Goal: Navigation & Orientation: Find specific page/section

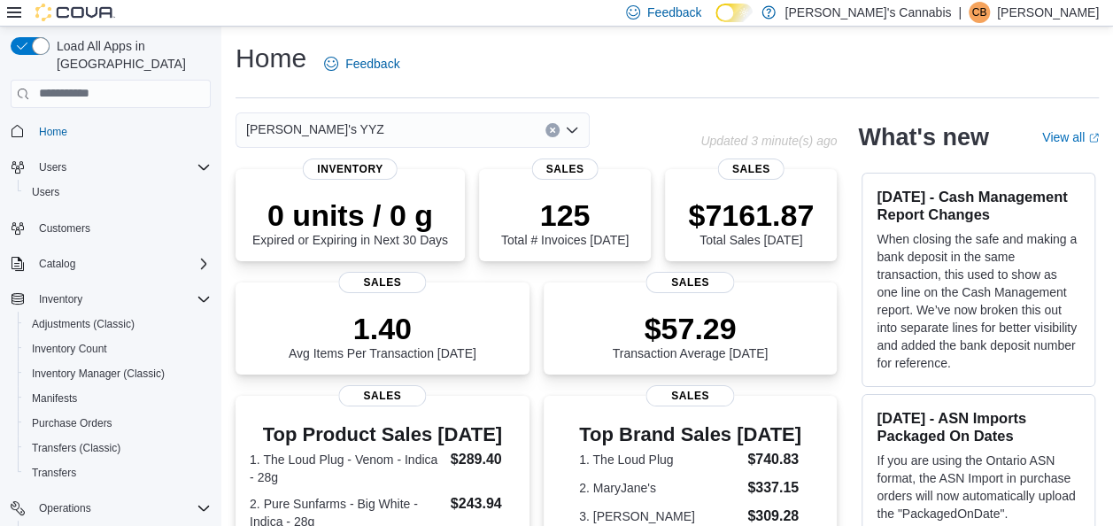
click at [574, 134] on icon "Open list of options" at bounding box center [572, 130] width 14 height 14
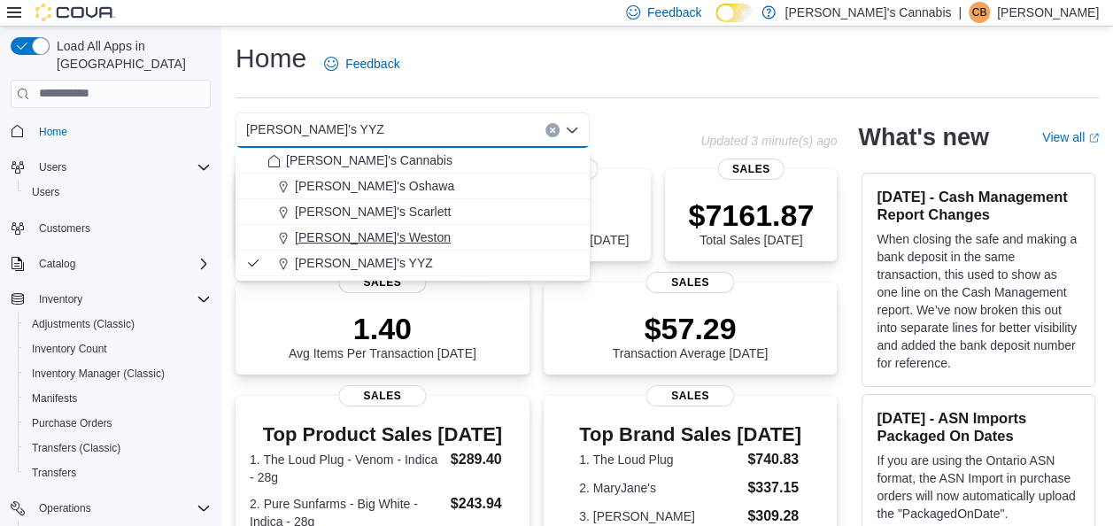
click at [387, 233] on span "[PERSON_NAME]'s Weston" at bounding box center [373, 237] width 156 height 18
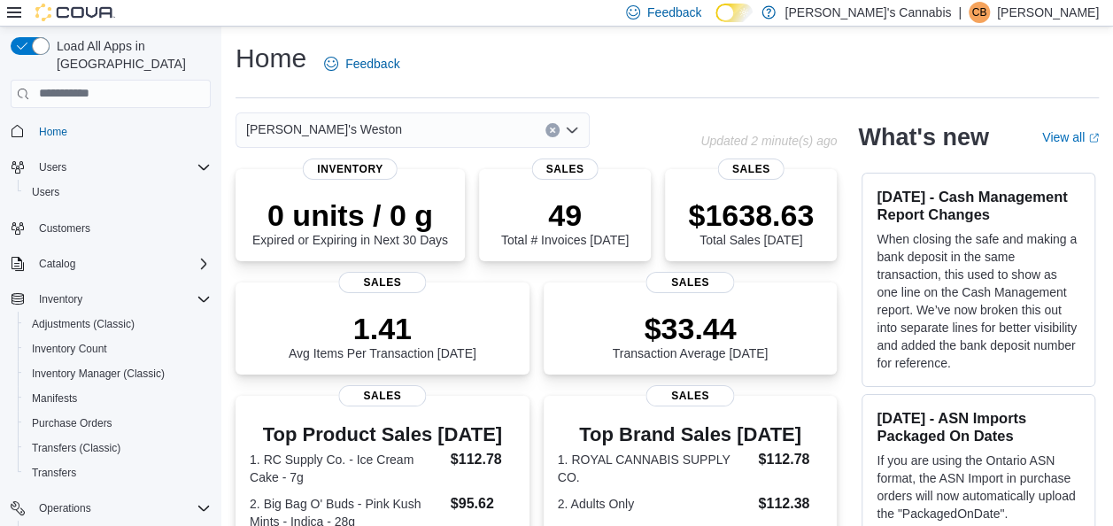
click at [508, 133] on div "[PERSON_NAME]'s Weston" at bounding box center [412, 129] width 354 height 35
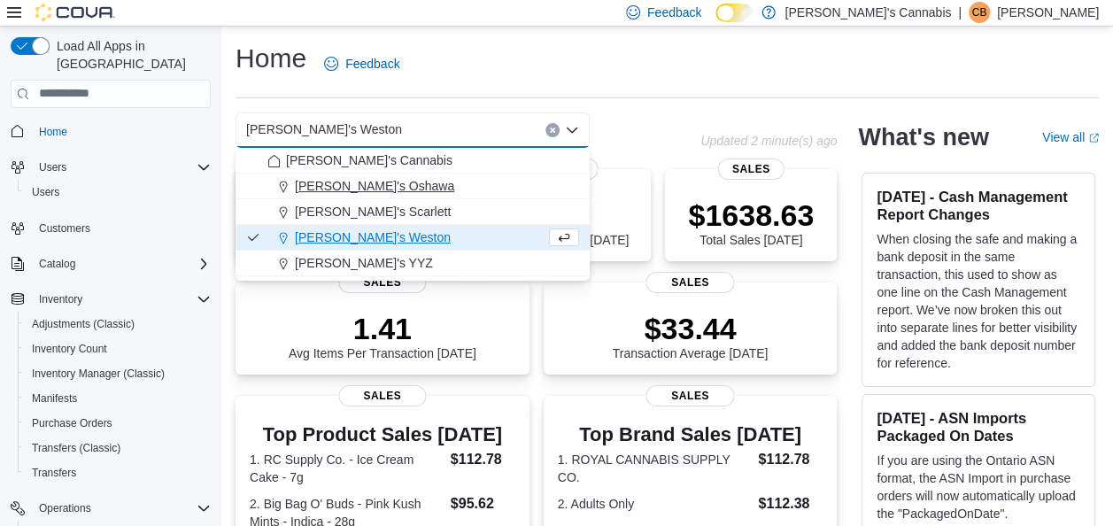
click at [393, 180] on span "[PERSON_NAME]'s Oshawa" at bounding box center [374, 186] width 159 height 18
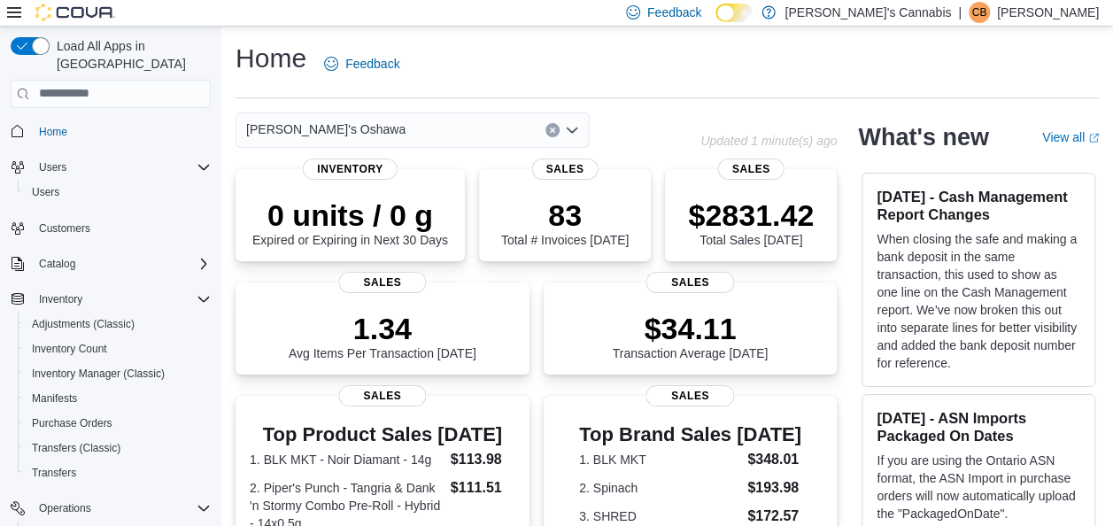
click at [577, 133] on icon "Open list of options" at bounding box center [572, 130] width 14 height 14
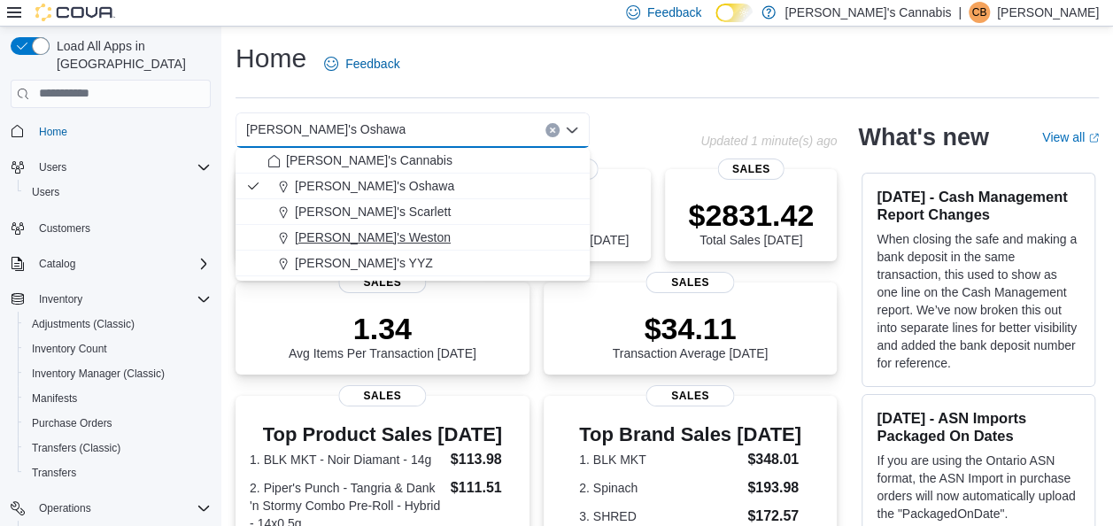
click at [367, 237] on span "[PERSON_NAME]'s Weston" at bounding box center [373, 237] width 156 height 18
